Goal: Task Accomplishment & Management: Complete application form

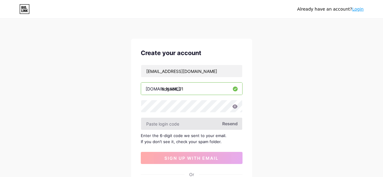
scroll to position [24, 0]
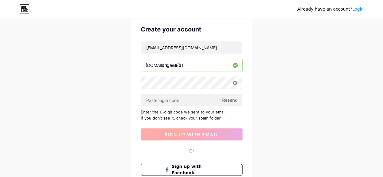
click at [194, 136] on button "sign up with email" at bounding box center [192, 134] width 102 height 12
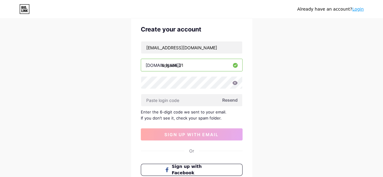
click at [222, 99] on span "Resend" at bounding box center [229, 100] width 15 height 6
paste input "282982"
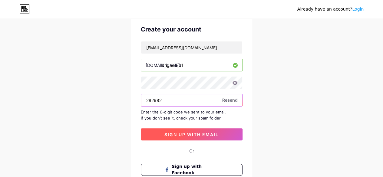
type input "282982"
click at [174, 129] on button "sign up with email" at bounding box center [192, 134] width 102 height 12
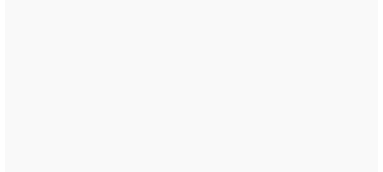
scroll to position [0, 0]
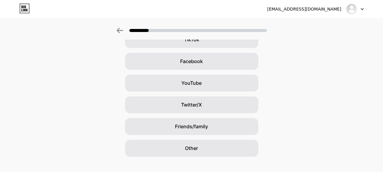
scroll to position [88, 0]
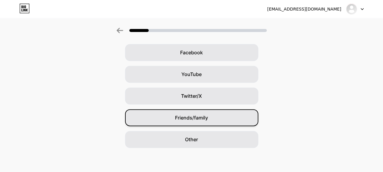
click at [192, 119] on span "Friends/family" at bounding box center [191, 117] width 33 height 7
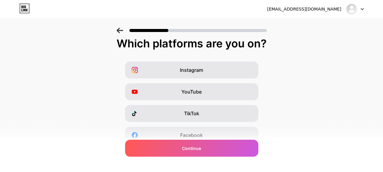
scroll to position [0, 0]
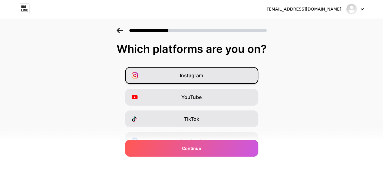
click at [199, 83] on div "Instagram" at bounding box center [191, 75] width 133 height 17
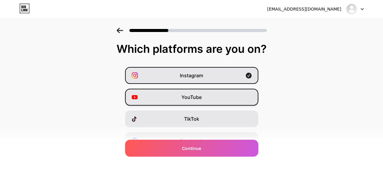
click at [199, 98] on span "YouTube" at bounding box center [191, 97] width 20 height 7
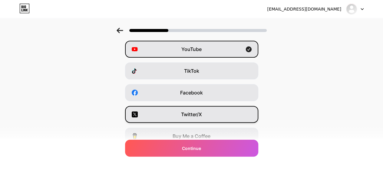
scroll to position [60, 0]
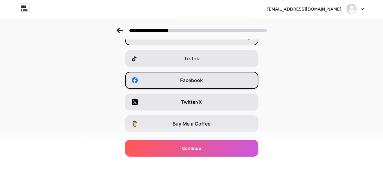
click at [177, 83] on div "Facebook" at bounding box center [191, 80] width 133 height 17
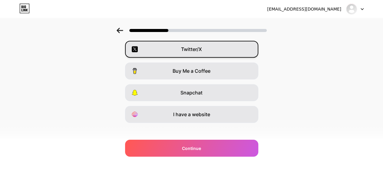
scroll to position [119, 0]
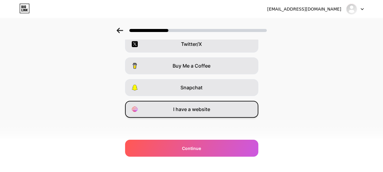
click at [186, 106] on span "I have a website" at bounding box center [191, 109] width 37 height 7
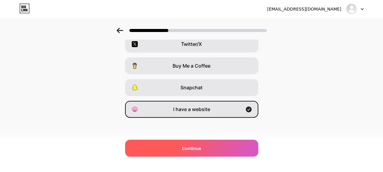
click at [185, 149] on span "Continue" at bounding box center [191, 148] width 19 height 6
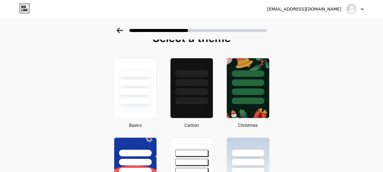
scroll to position [0, 0]
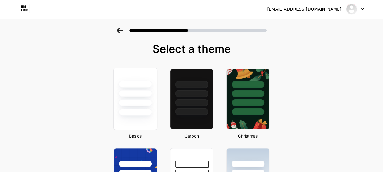
click at [145, 119] on div at bounding box center [135, 99] width 44 height 62
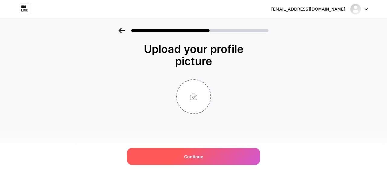
click at [205, 158] on div "Continue" at bounding box center [193, 156] width 133 height 17
click at [185, 153] on span "Continue" at bounding box center [193, 156] width 19 height 6
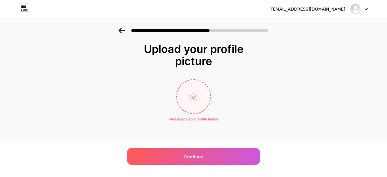
click at [191, 100] on input "file" at bounding box center [194, 97] width 34 height 34
type input "C:\fakepath\brigade gateway [GEOGRAPHIC_DATA] kokapet [GEOGRAPHIC_DATA] gallery…"
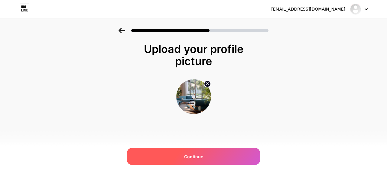
click at [209, 153] on div "Continue" at bounding box center [193, 156] width 133 height 17
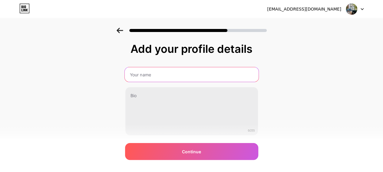
click at [160, 75] on input "text" at bounding box center [191, 74] width 134 height 15
click at [155, 74] on input "Brigade" at bounding box center [191, 74] width 134 height 15
click at [135, 74] on input "Brigade" at bounding box center [191, 74] width 134 height 15
type input "brigade_01"
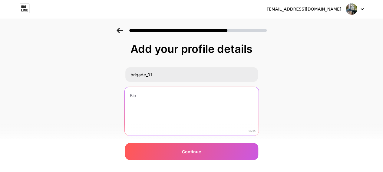
click at [166, 98] on textarea at bounding box center [191, 111] width 134 height 49
paste textarea "Real estate in [GEOGRAPHIC_DATA] is booming, driven by its IT hub status, growi…"
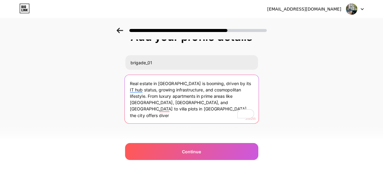
scroll to position [18, 0]
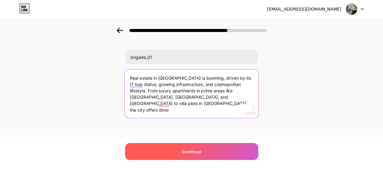
type textarea "Real estate in [GEOGRAPHIC_DATA] is booming, driven by its IT hub status, growi…"
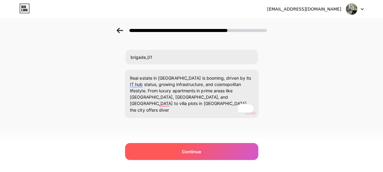
click at [209, 149] on div "Continue" at bounding box center [191, 151] width 133 height 17
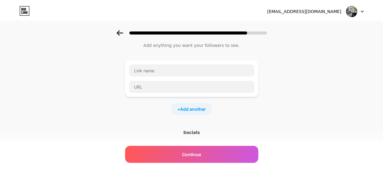
scroll to position [0, 0]
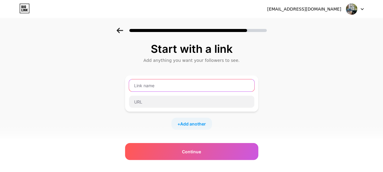
click at [156, 86] on input "text" at bounding box center [191, 86] width 125 height 12
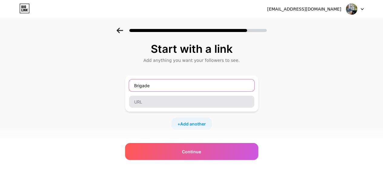
type input "Brigade"
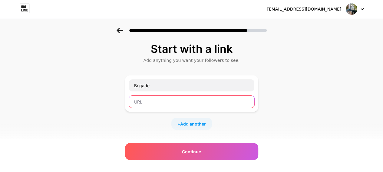
drag, startPoint x: 148, startPoint y: 104, endPoint x: 157, endPoint y: 106, distance: 9.6
click at [153, 106] on input "text" at bounding box center [191, 102] width 125 height 12
paste input "[URL][DOMAIN_NAME]"
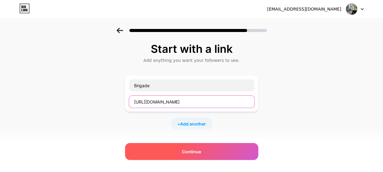
type input "[URL][DOMAIN_NAME]"
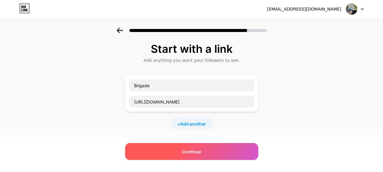
click at [196, 153] on span "Continue" at bounding box center [191, 152] width 19 height 6
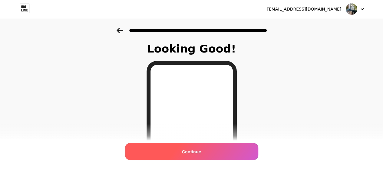
click at [191, 153] on span "Continue" at bounding box center [191, 152] width 19 height 6
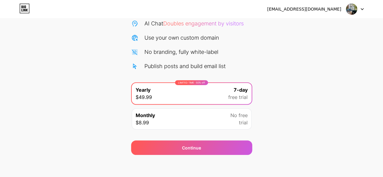
scroll to position [66, 0]
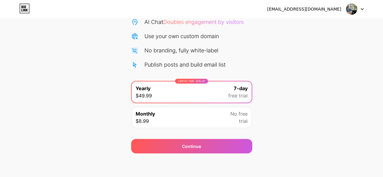
click at [169, 92] on div "LIMITED TIME : 50% off Yearly $49.99 7-day free trial" at bounding box center [192, 91] width 120 height 21
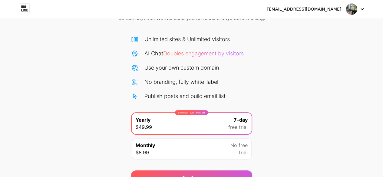
scroll to position [0, 0]
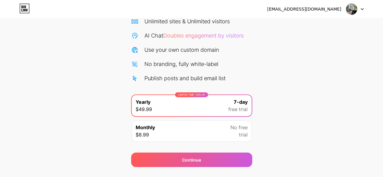
scroll to position [60, 0]
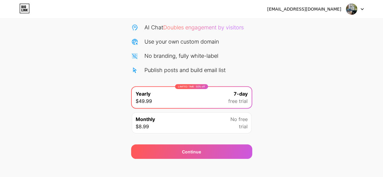
click at [183, 97] on div "LIMITED TIME : 50% off Yearly $49.99 7-day free trial" at bounding box center [192, 97] width 120 height 21
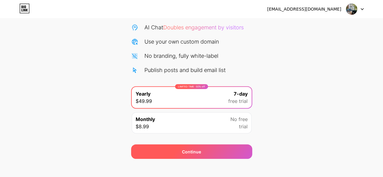
click at [183, 150] on div "Continue" at bounding box center [191, 152] width 19 height 6
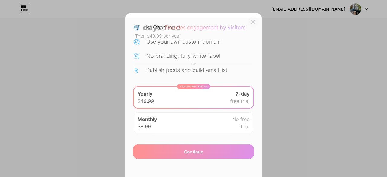
drag, startPoint x: 251, startPoint y: 21, endPoint x: 244, endPoint y: 19, distance: 6.8
click at [251, 21] on icon at bounding box center [253, 21] width 5 height 5
